Goal: Check status: Check status

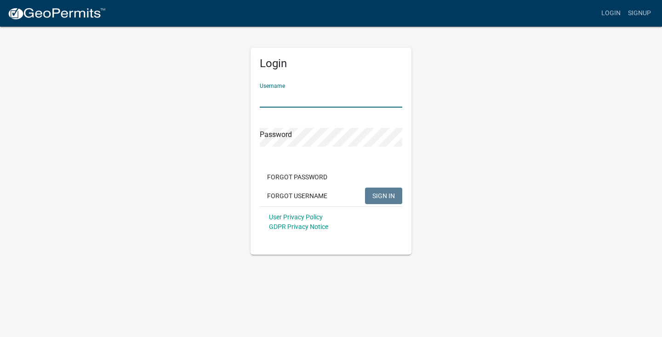
type input "[STREET_ADDRESS]"
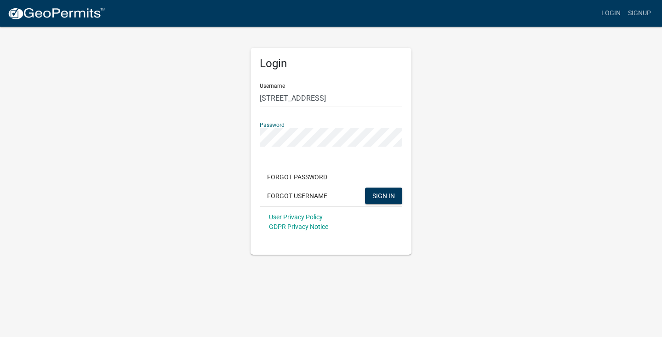
click at [383, 195] on button "SIGN IN" at bounding box center [383, 196] width 37 height 17
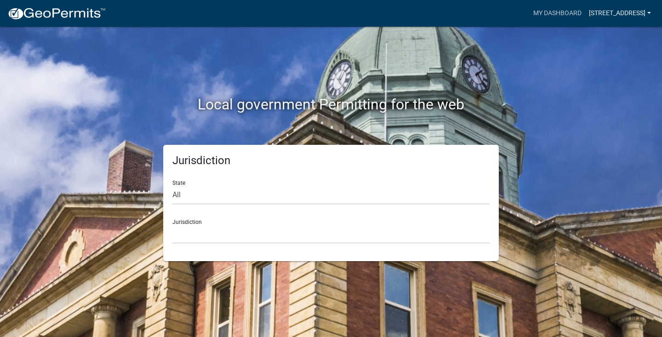
click at [613, 13] on link "[STREET_ADDRESS]" at bounding box center [619, 13] width 69 height 17
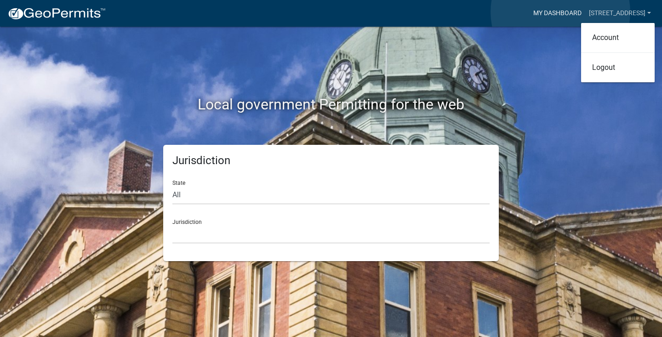
click at [560, 12] on link "My Dashboard" at bounding box center [558, 13] width 56 height 17
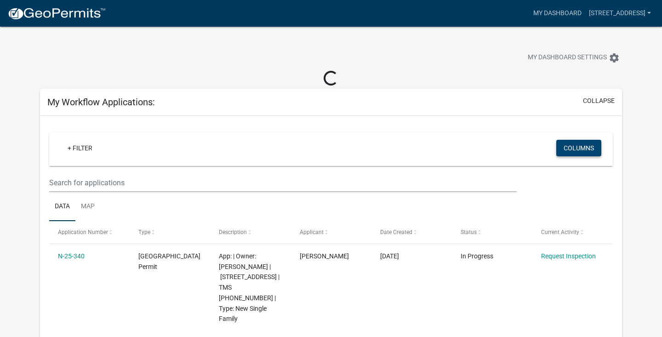
click at [584, 149] on button "Columns" at bounding box center [578, 148] width 45 height 17
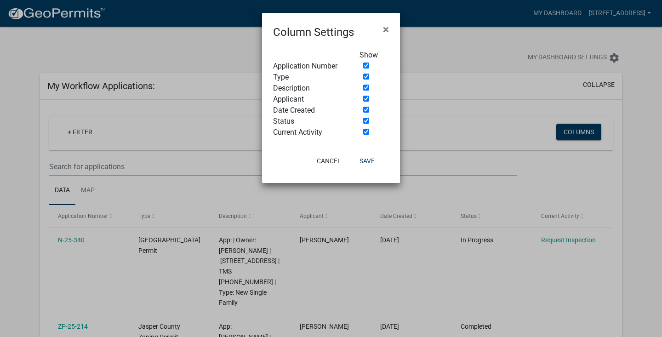
click at [641, 155] on ngb-modal-window "Column Settings × Show Application Number Type Description Applicant Date Creat…" at bounding box center [331, 168] width 662 height 337
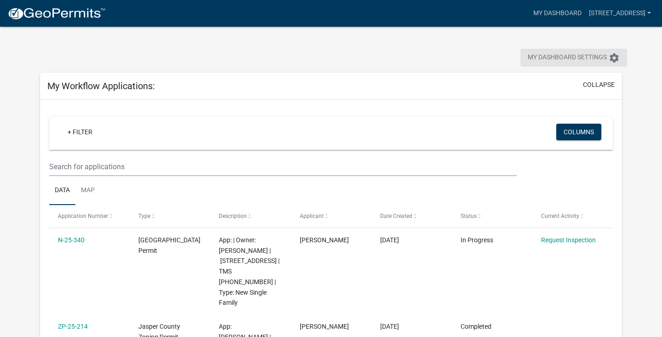
click at [566, 56] on span "My Dashboard Settings" at bounding box center [567, 57] width 79 height 11
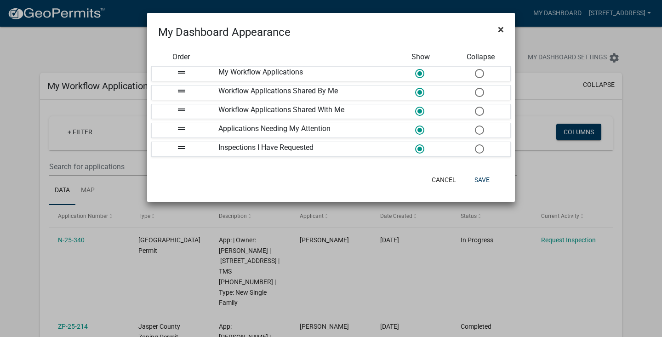
click at [501, 29] on span "×" at bounding box center [501, 29] width 6 height 13
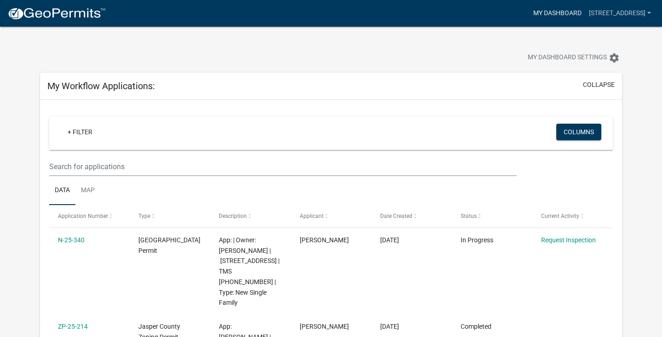
click at [550, 13] on link "My Dashboard" at bounding box center [558, 13] width 56 height 17
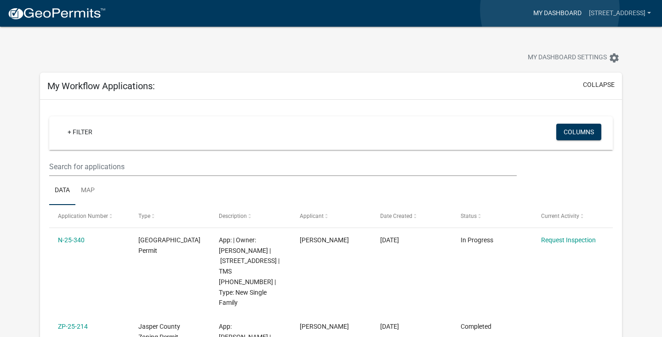
click at [550, 10] on link "My Dashboard" at bounding box center [558, 13] width 56 height 17
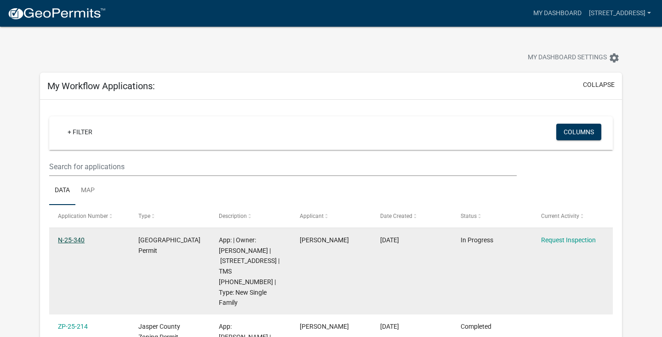
click at [75, 242] on link "N-25-340" at bounding box center [71, 239] width 27 height 7
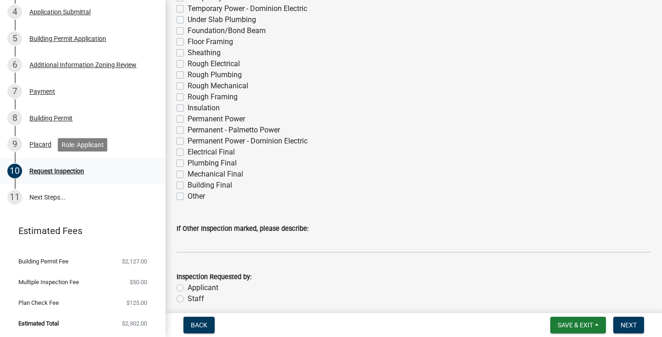
click at [64, 171] on div "Request Inspection" at bounding box center [56, 171] width 55 height 6
click at [44, 143] on div "Placard" at bounding box center [40, 144] width 22 height 6
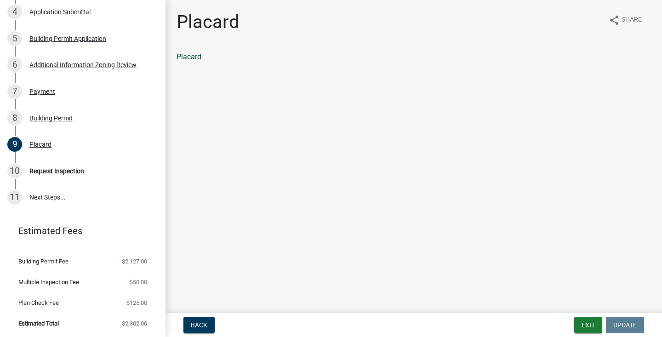
click at [193, 57] on link "Placard" at bounding box center [189, 56] width 25 height 9
click at [74, 170] on div "Request Inspection" at bounding box center [56, 171] width 55 height 6
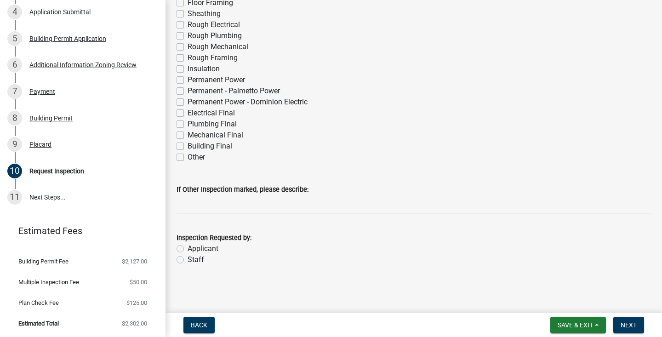
scroll to position [129, 0]
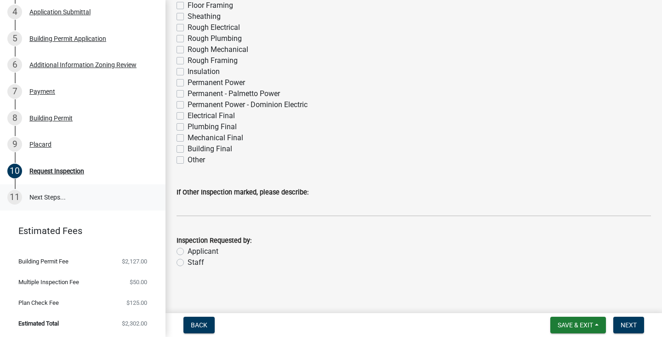
click at [40, 196] on link "11 Next Steps..." at bounding box center [83, 197] width 166 height 27
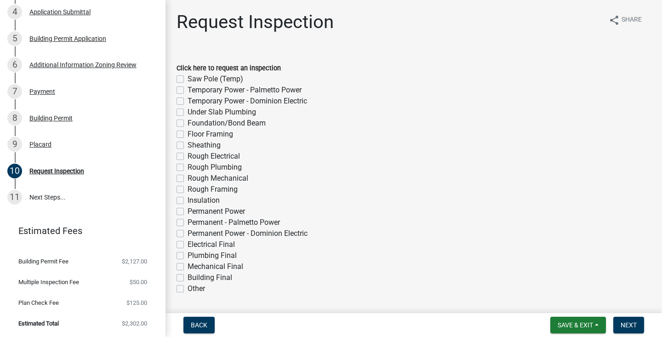
scroll to position [0, 0]
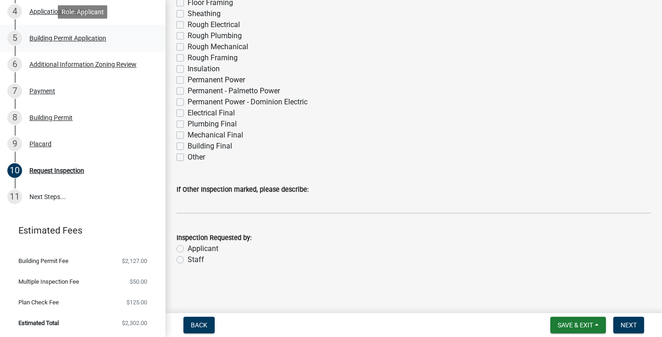
scroll to position [240, 0]
click at [623, 326] on span "Next" at bounding box center [629, 324] width 16 height 7
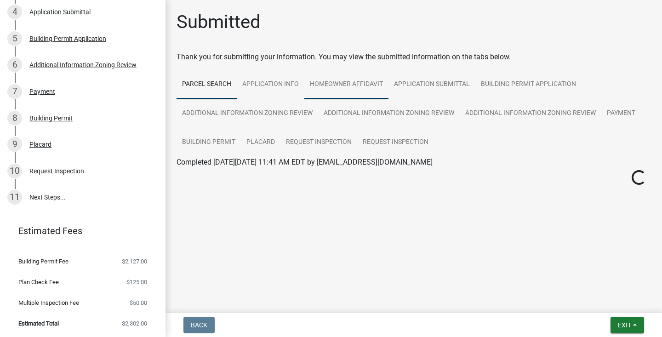
scroll to position [0, 0]
